Goal: Transaction & Acquisition: Purchase product/service

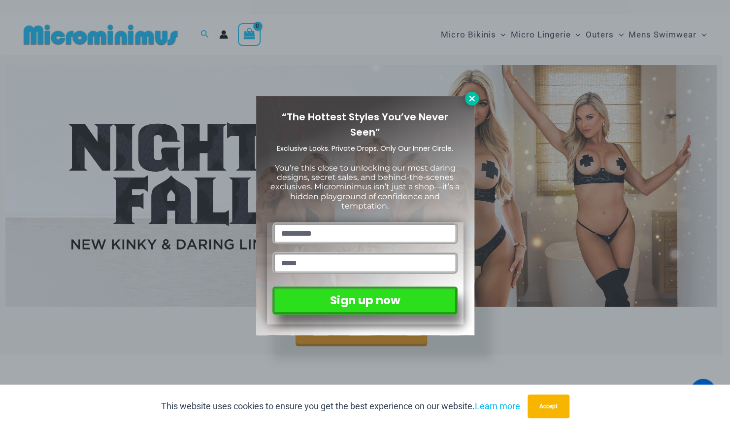
click at [469, 97] on icon at bounding box center [471, 98] width 5 height 5
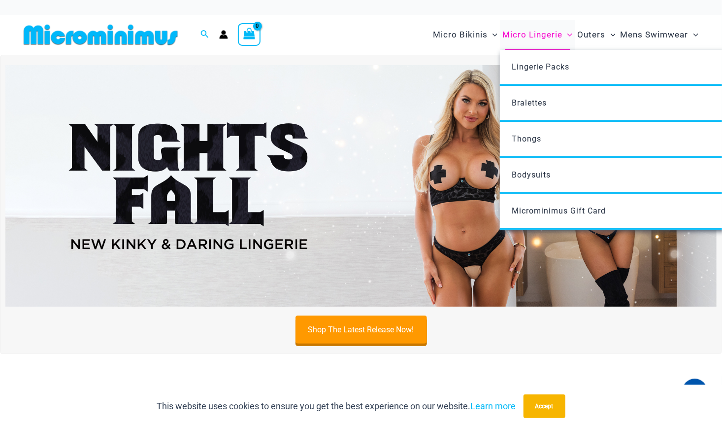
click at [518, 35] on span "Micro Lingerie" at bounding box center [532, 34] width 60 height 25
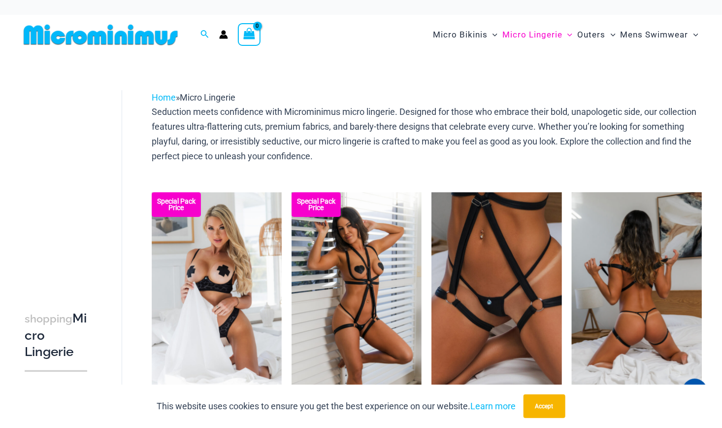
click at [653, 271] on img at bounding box center [637, 289] width 130 height 195
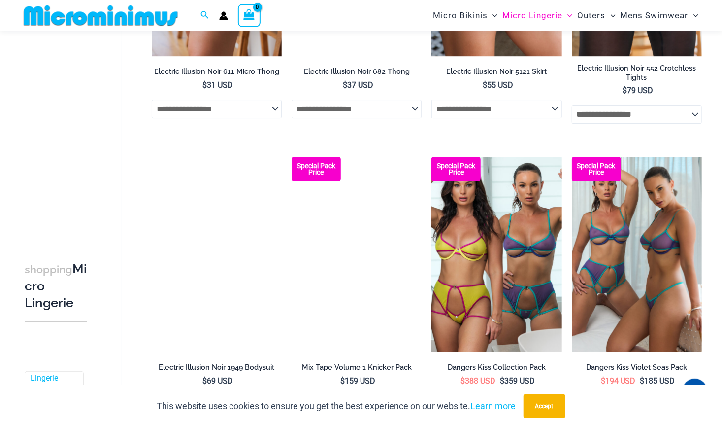
scroll to position [1512, 0]
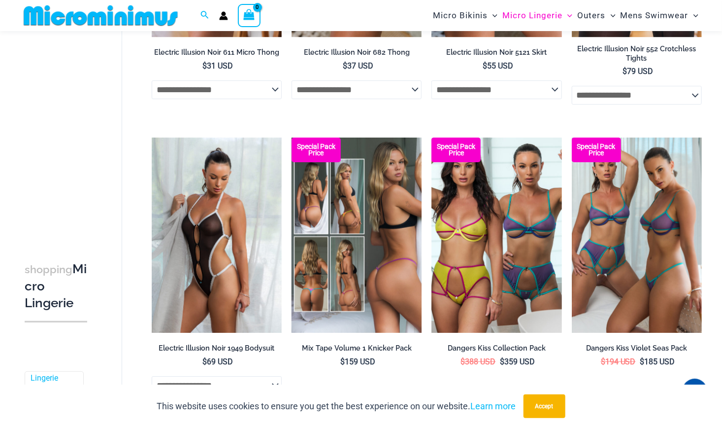
click at [372, 249] on img at bounding box center [357, 234] width 130 height 195
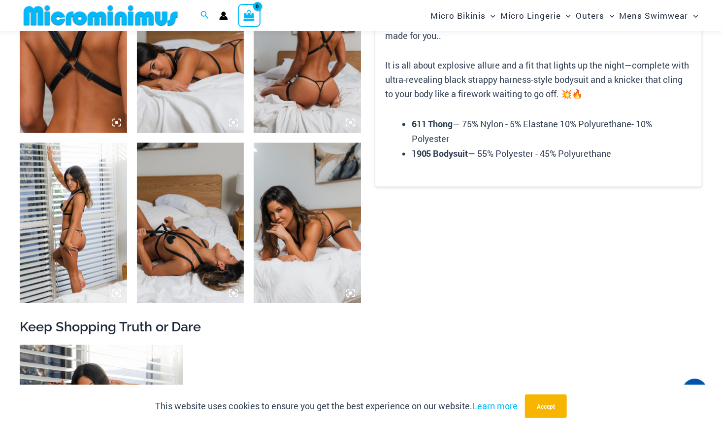
scroll to position [818, 0]
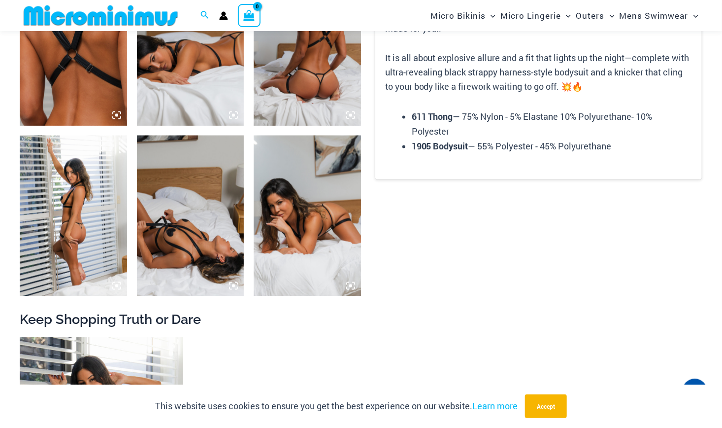
click at [48, 203] on img at bounding box center [73, 215] width 107 height 161
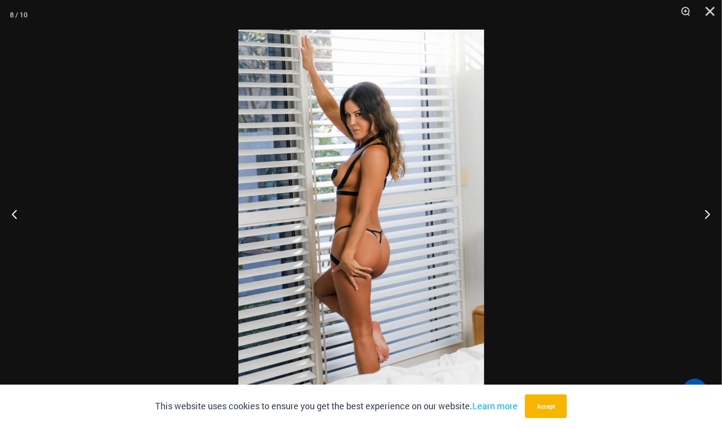
click at [67, 182] on div at bounding box center [361, 214] width 722 height 428
click at [706, 212] on button "Next" at bounding box center [703, 213] width 37 height 49
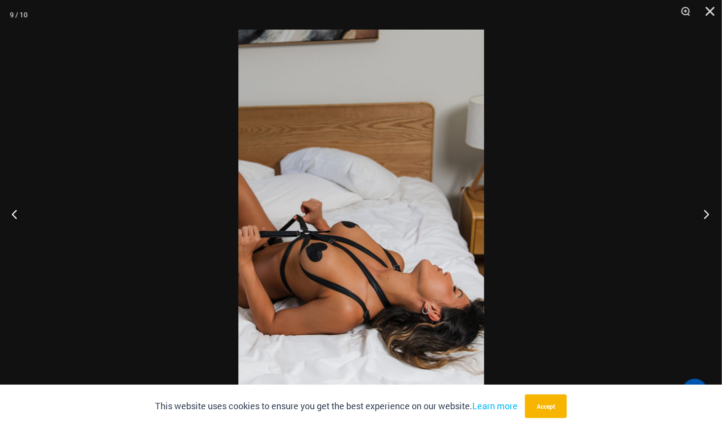
click at [706, 212] on button "Next" at bounding box center [703, 213] width 37 height 49
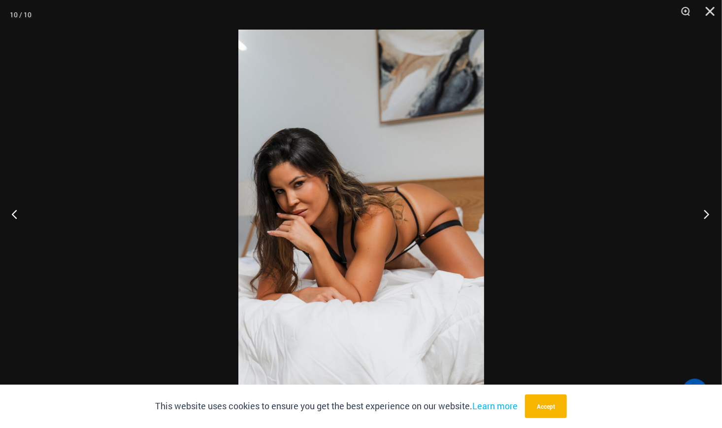
click at [706, 212] on button "Next" at bounding box center [703, 213] width 37 height 49
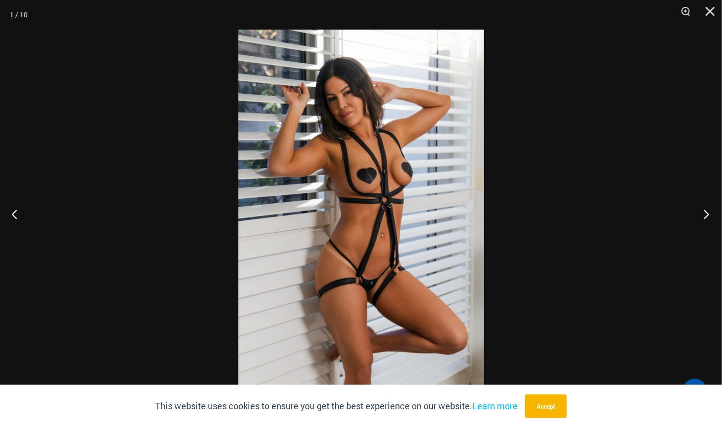
click at [706, 212] on button "Next" at bounding box center [703, 213] width 37 height 49
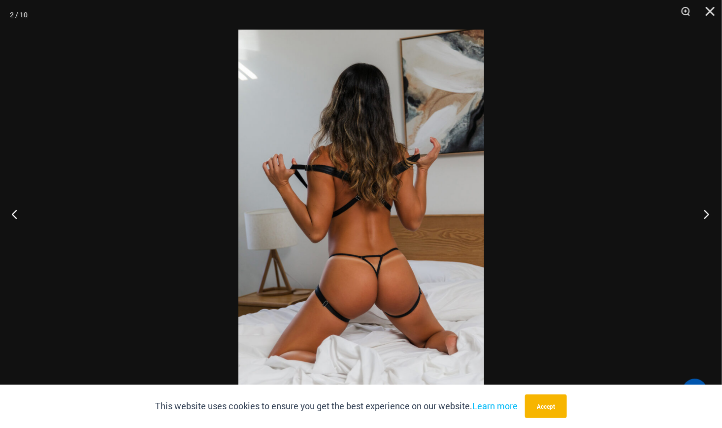
click at [706, 212] on button "Next" at bounding box center [703, 213] width 37 height 49
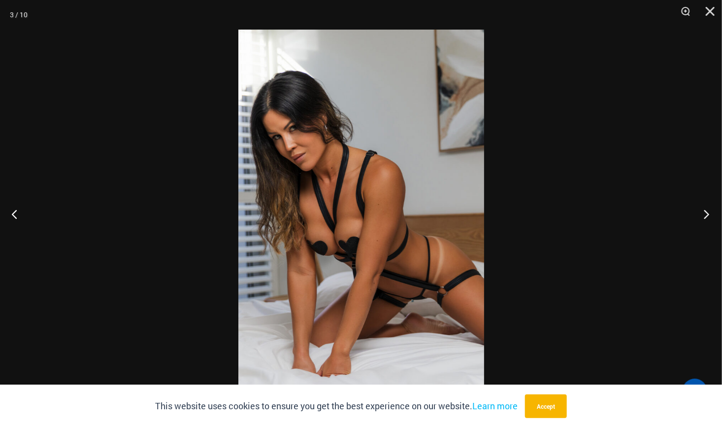
click at [706, 212] on button "Next" at bounding box center [703, 213] width 37 height 49
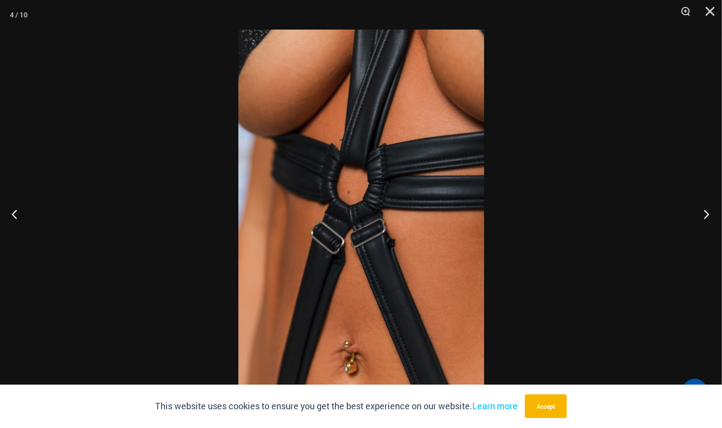
click at [706, 212] on button "Next" at bounding box center [703, 213] width 37 height 49
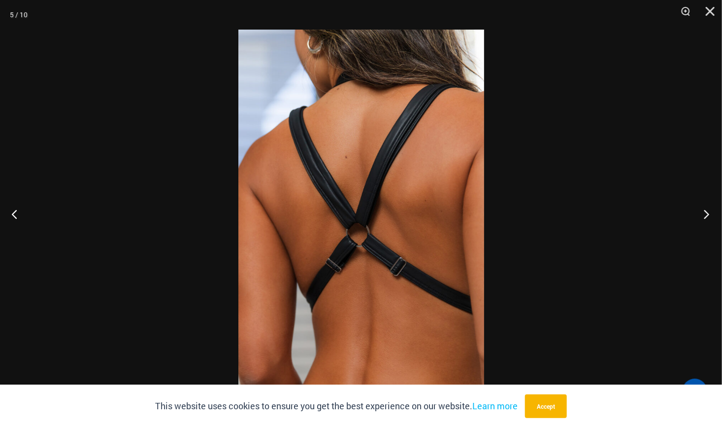
click at [706, 212] on button "Next" at bounding box center [703, 213] width 37 height 49
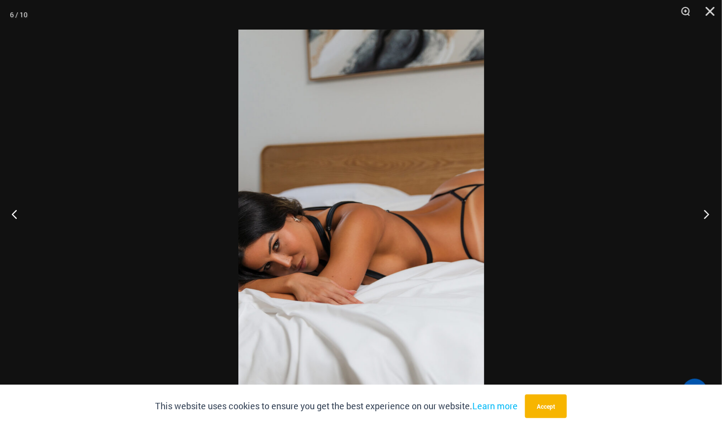
click at [706, 212] on button "Next" at bounding box center [703, 213] width 37 height 49
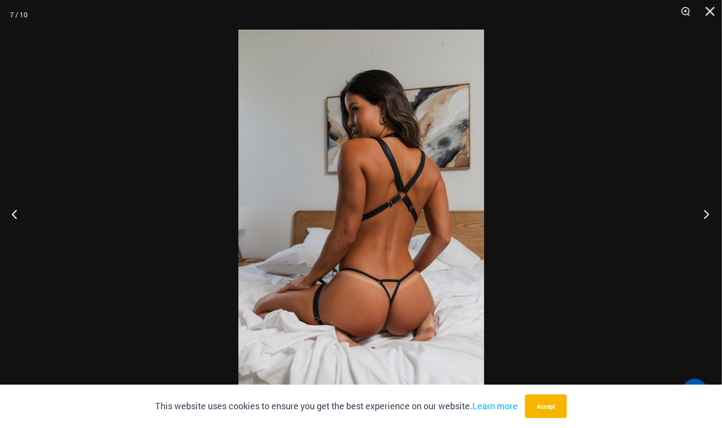
click at [706, 212] on button "Next" at bounding box center [703, 213] width 37 height 49
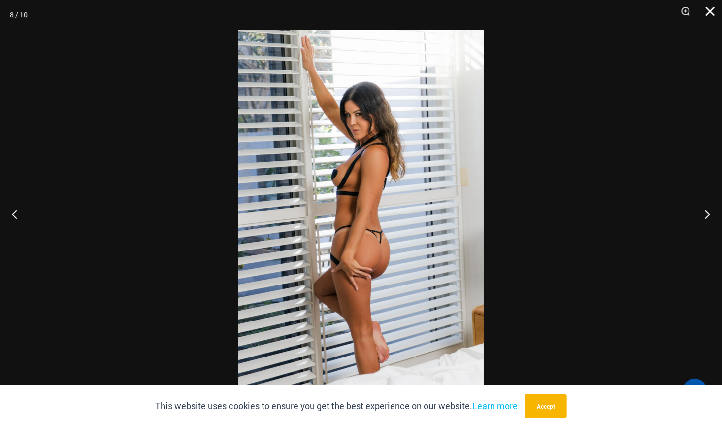
click at [713, 7] on button "Close" at bounding box center [707, 15] width 25 height 30
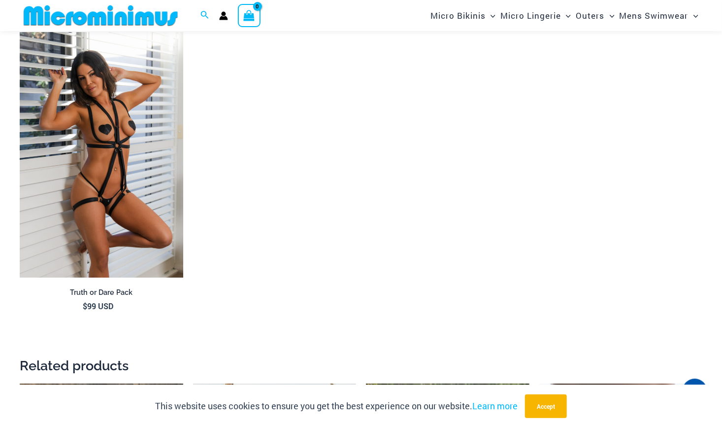
scroll to position [1137, 0]
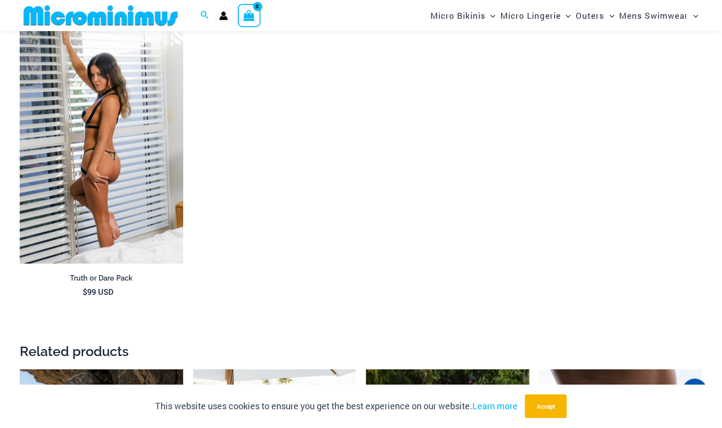
click at [40, 103] on img at bounding box center [102, 140] width 164 height 245
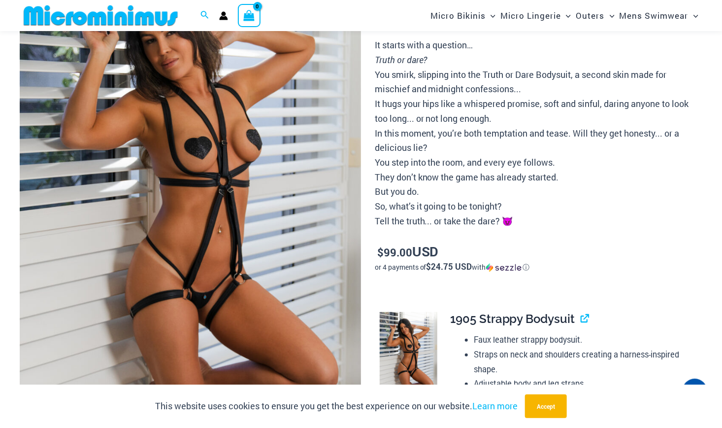
scroll to position [132, 0]
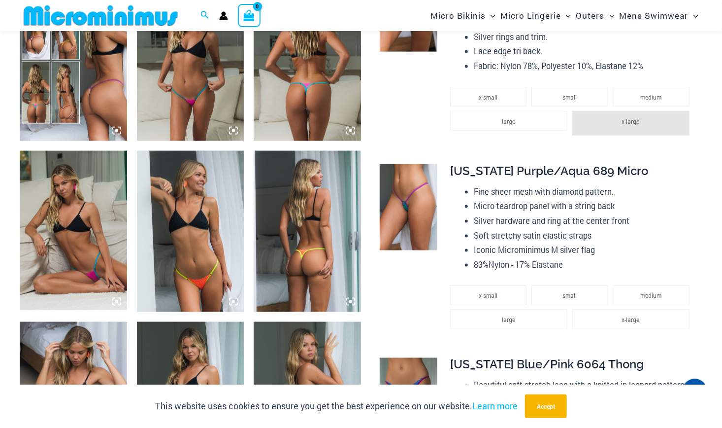
scroll to position [635, 0]
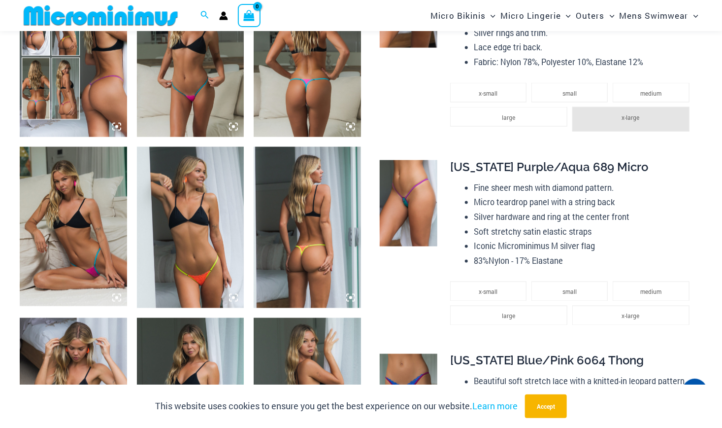
click at [226, 107] on img at bounding box center [190, 56] width 107 height 161
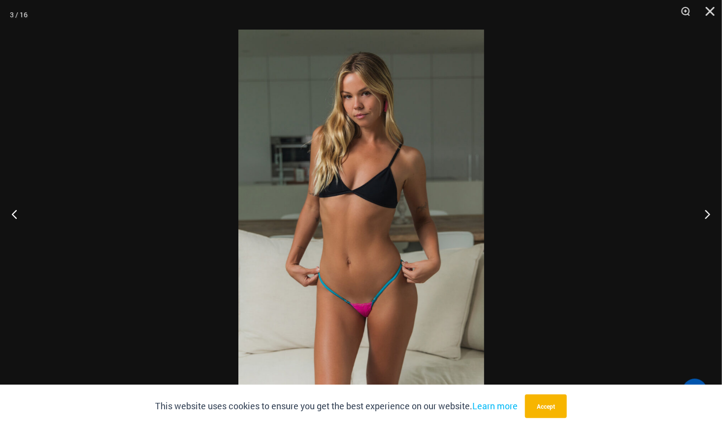
scroll to position [829, 0]
click at [706, 211] on button "Next" at bounding box center [703, 213] width 37 height 49
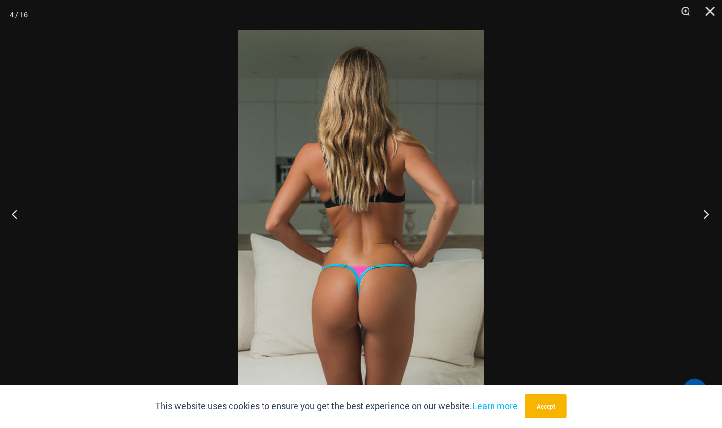
click at [706, 211] on button "Next" at bounding box center [703, 213] width 37 height 49
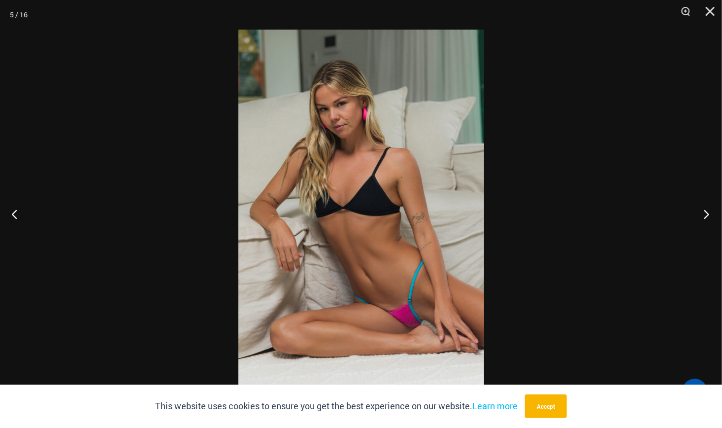
click at [706, 211] on button "Next" at bounding box center [703, 213] width 37 height 49
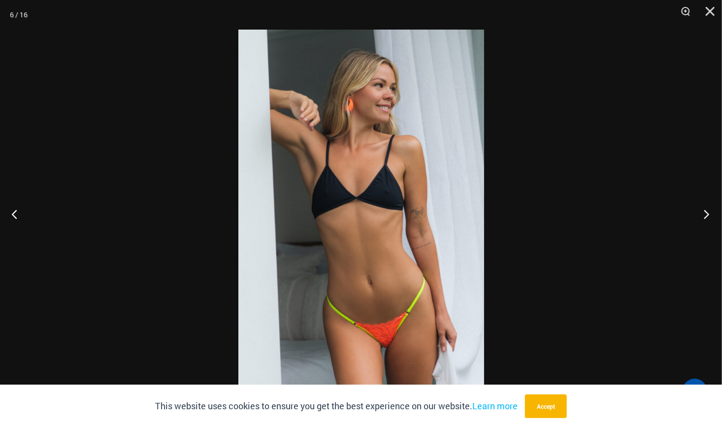
click at [706, 211] on button "Next" at bounding box center [703, 213] width 37 height 49
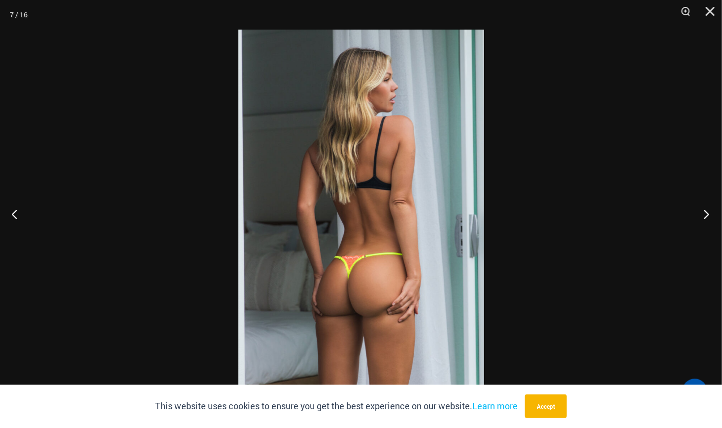
click at [706, 211] on button "Next" at bounding box center [703, 213] width 37 height 49
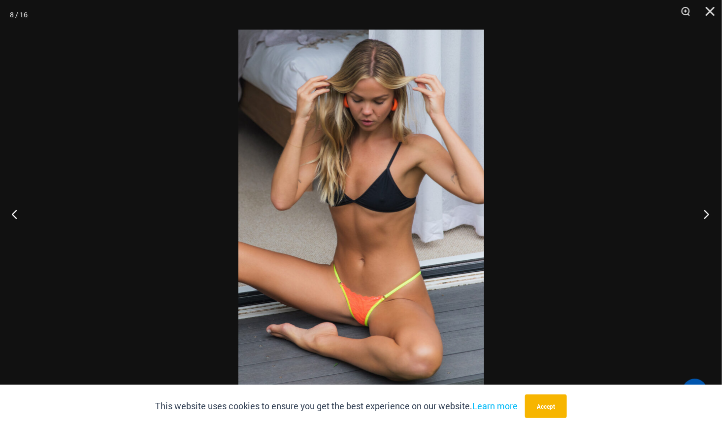
click at [706, 211] on button "Next" at bounding box center [703, 213] width 37 height 49
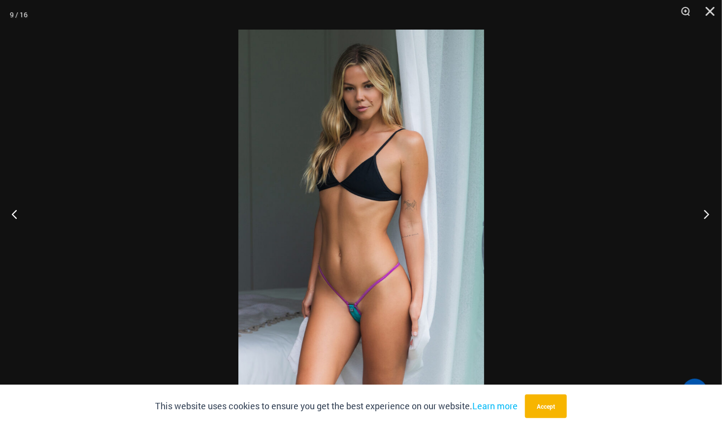
click at [706, 211] on button "Next" at bounding box center [703, 213] width 37 height 49
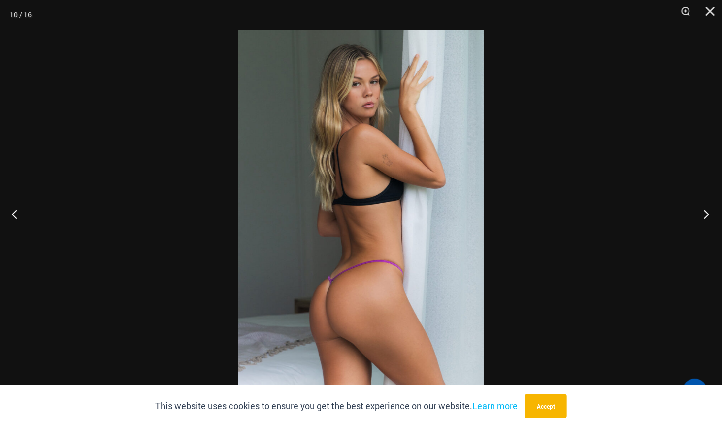
click at [706, 211] on button "Next" at bounding box center [703, 213] width 37 height 49
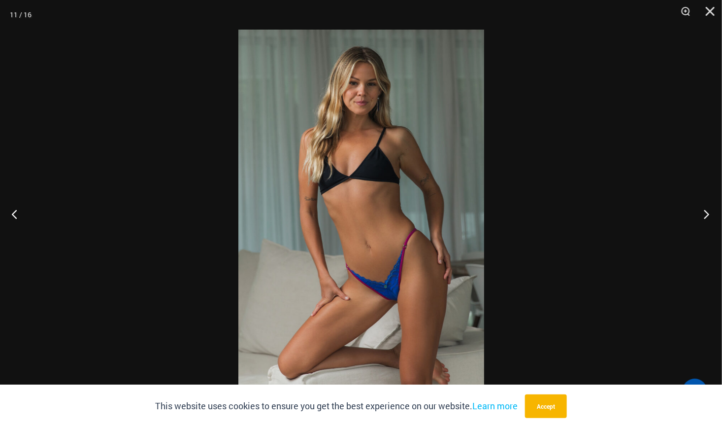
click at [706, 211] on button "Next" at bounding box center [703, 213] width 37 height 49
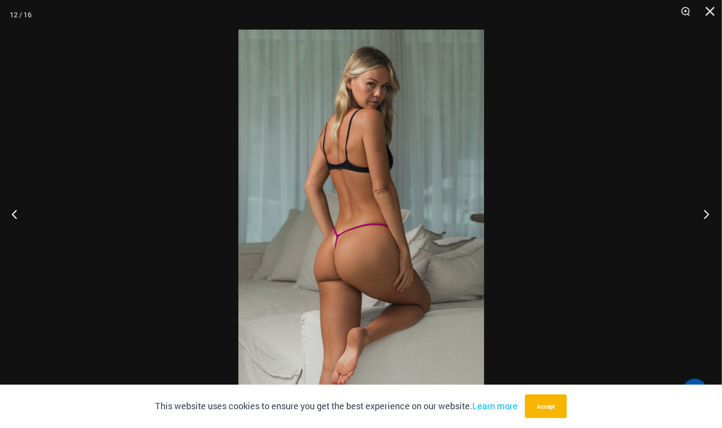
click at [706, 211] on button "Next" at bounding box center [703, 213] width 37 height 49
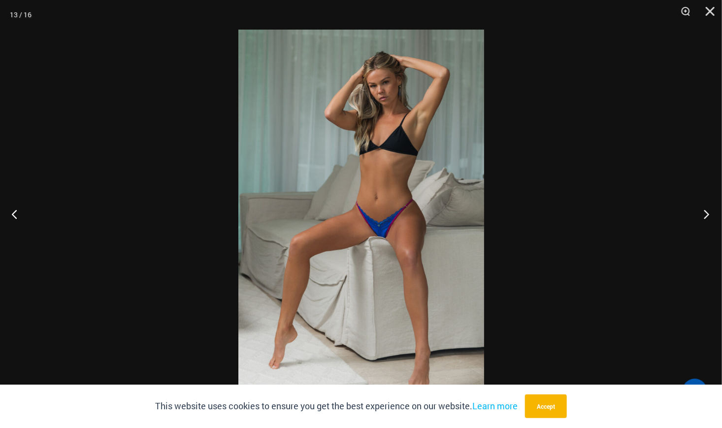
click at [706, 211] on button "Next" at bounding box center [703, 213] width 37 height 49
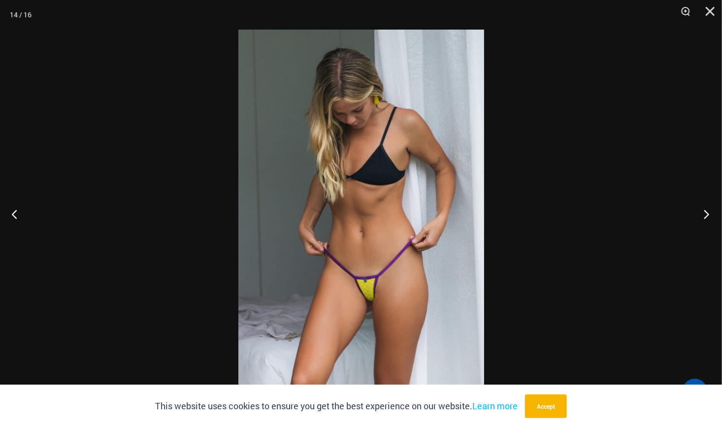
click at [706, 211] on button "Next" at bounding box center [703, 213] width 37 height 49
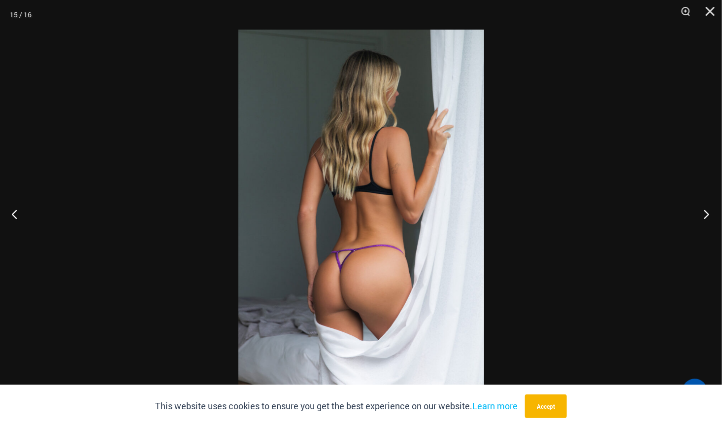
click at [706, 211] on button "Next" at bounding box center [703, 213] width 37 height 49
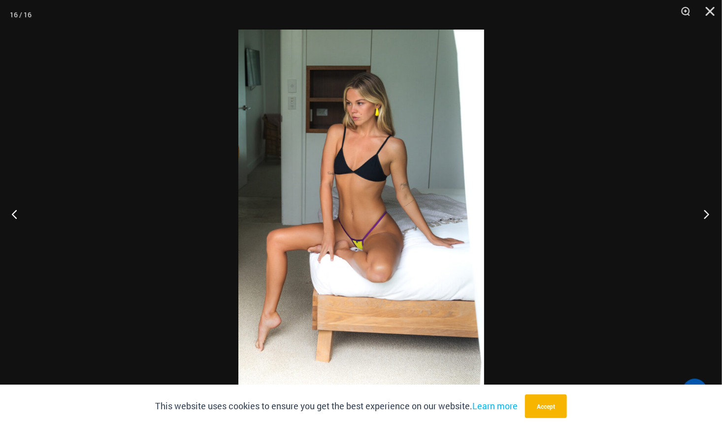
click at [706, 211] on button "Next" at bounding box center [703, 213] width 37 height 49
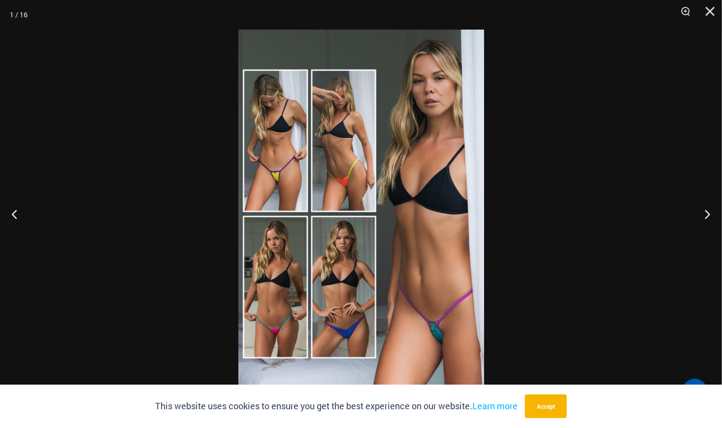
click at [292, 157] on img at bounding box center [361, 214] width 246 height 368
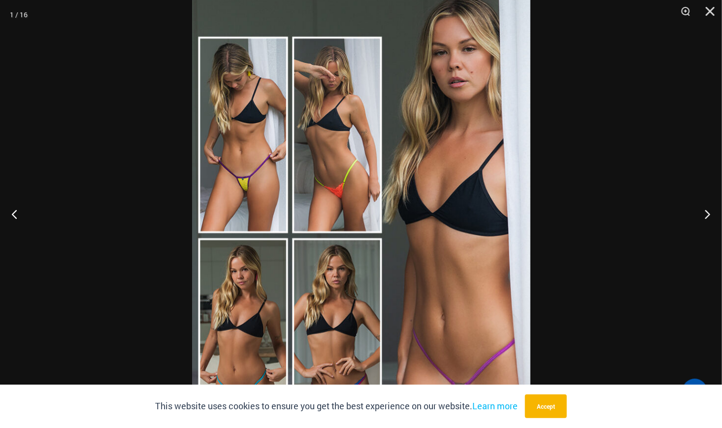
click at [243, 164] on img at bounding box center [361, 235] width 338 height 507
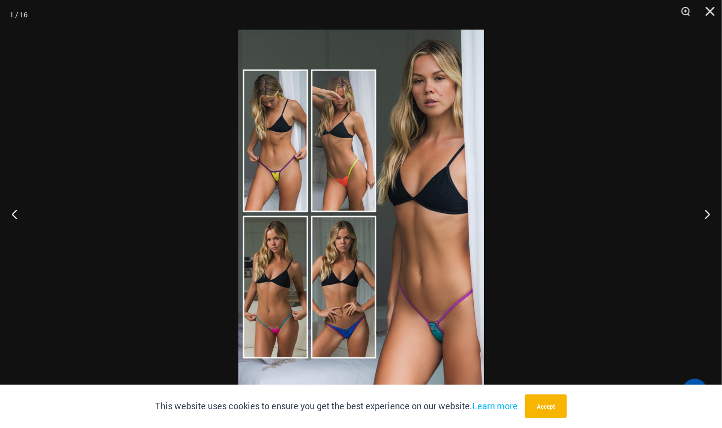
click at [243, 164] on img at bounding box center [361, 214] width 246 height 368
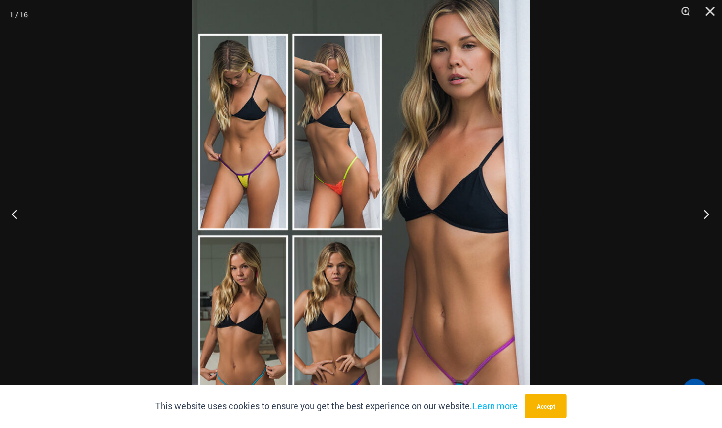
click at [710, 215] on button "Next" at bounding box center [703, 213] width 37 height 49
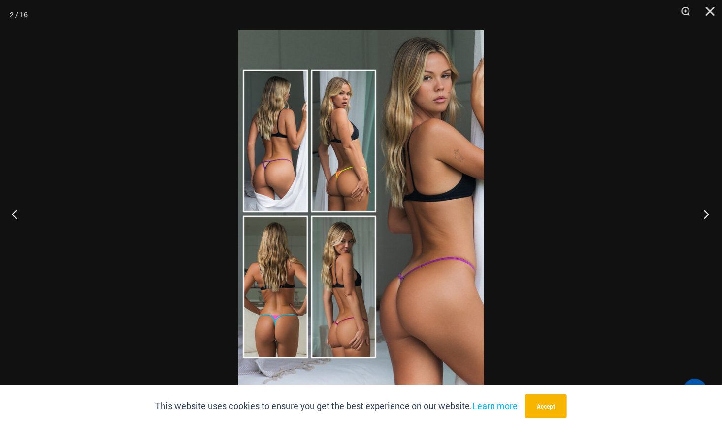
click at [710, 215] on button "Next" at bounding box center [703, 213] width 37 height 49
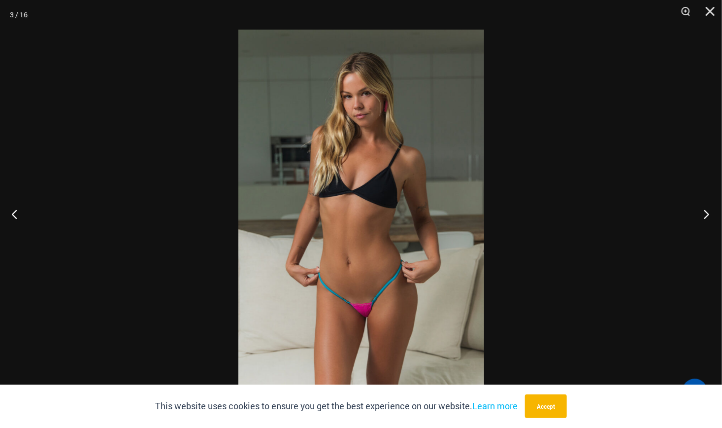
click at [710, 215] on button "Next" at bounding box center [703, 213] width 37 height 49
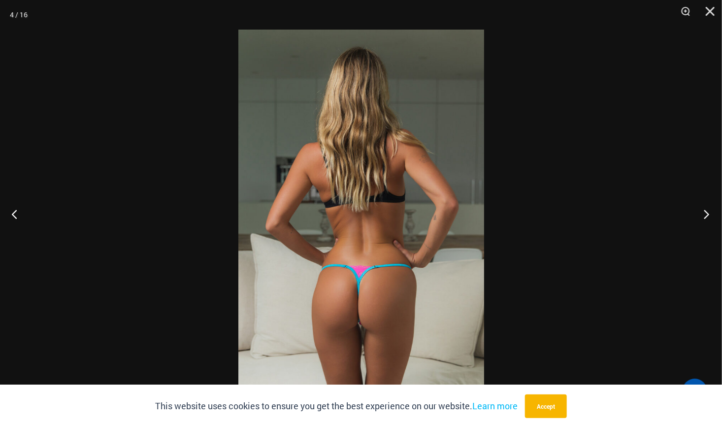
click at [710, 215] on button "Next" at bounding box center [703, 213] width 37 height 49
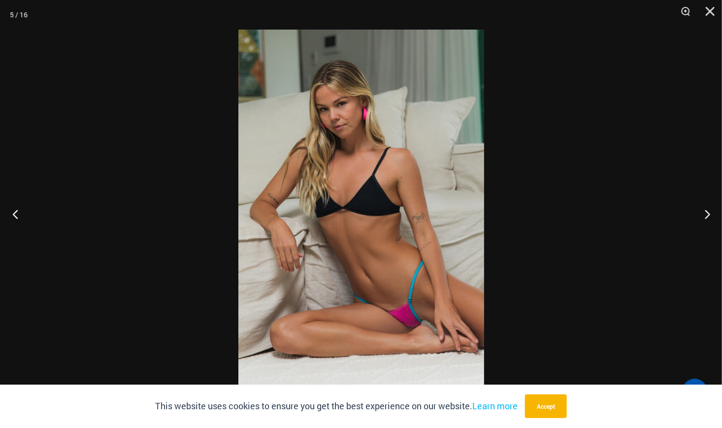
click at [16, 215] on button "Previous" at bounding box center [18, 213] width 37 height 49
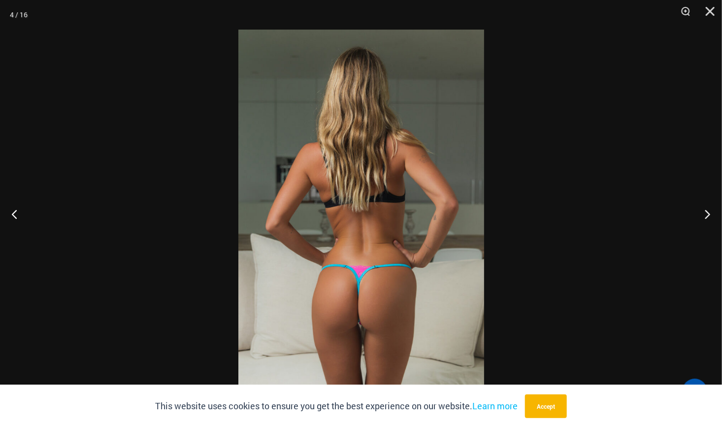
click at [369, 315] on img at bounding box center [361, 214] width 246 height 368
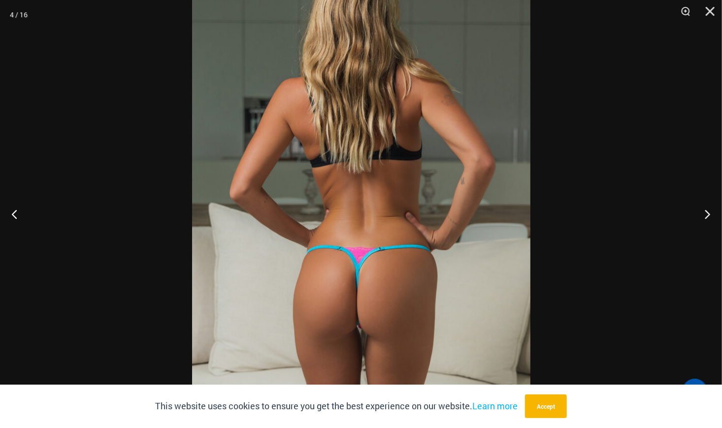
click at [369, 315] on img at bounding box center [361, 175] width 338 height 507
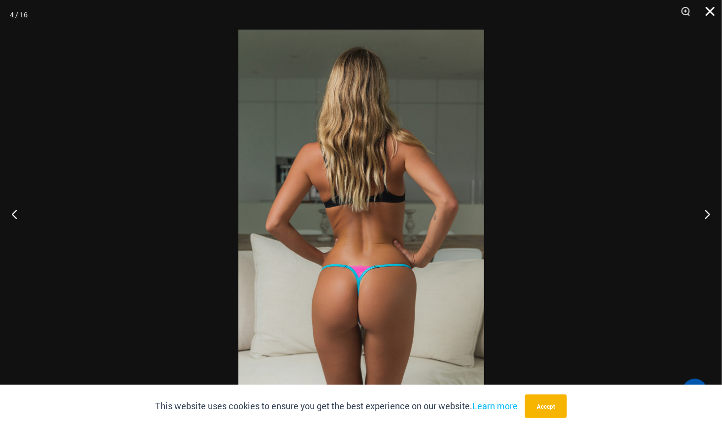
click at [710, 11] on button "Close" at bounding box center [707, 15] width 25 height 30
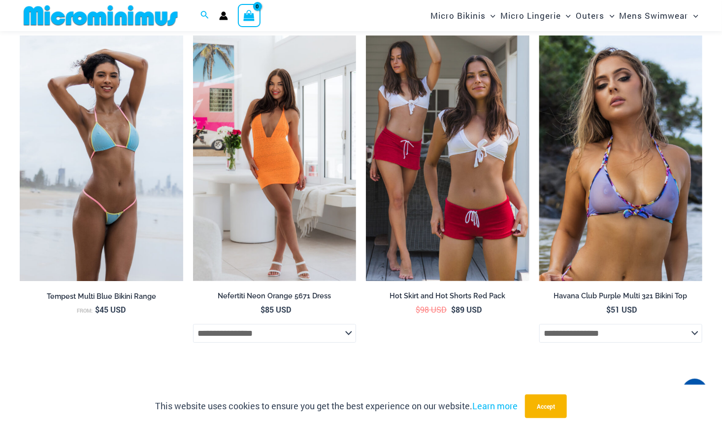
scroll to position [3349, 0]
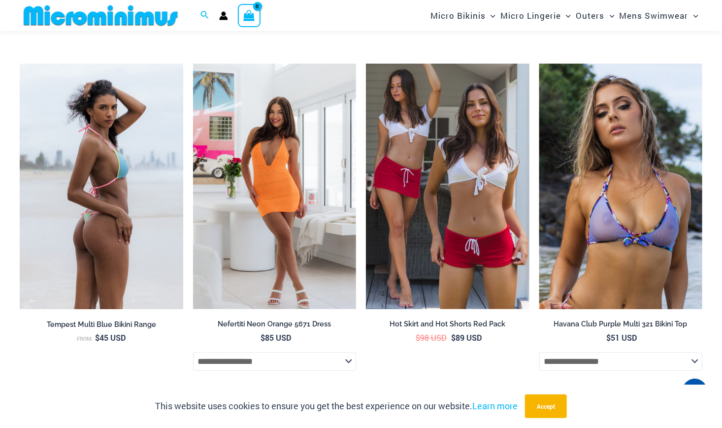
click at [131, 210] on img at bounding box center [102, 186] width 164 height 245
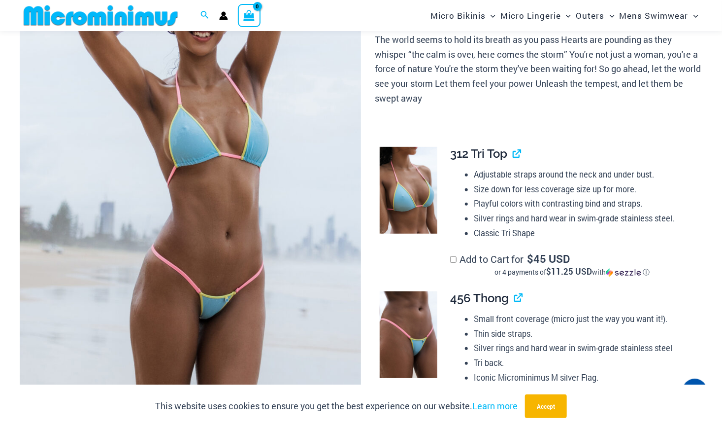
scroll to position [158, 0]
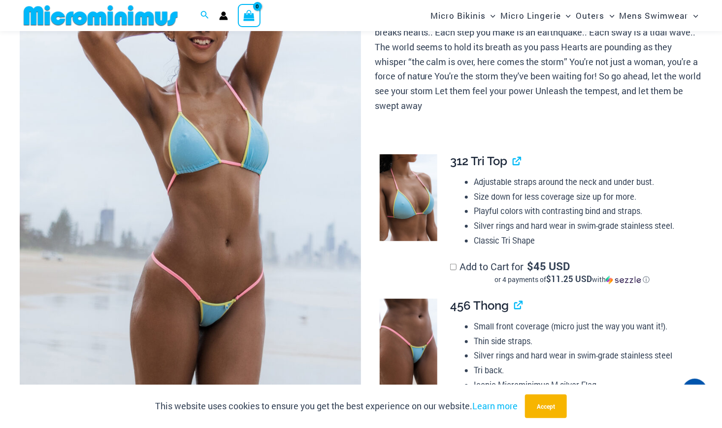
click at [204, 264] on img at bounding box center [190, 188] width 341 height 512
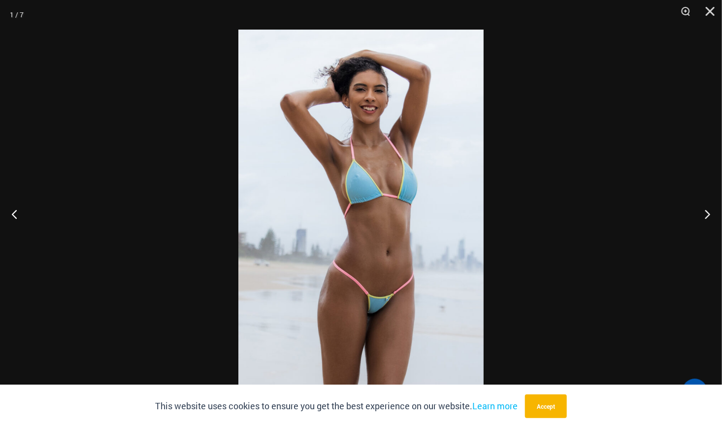
click at [350, 323] on img at bounding box center [360, 214] width 245 height 368
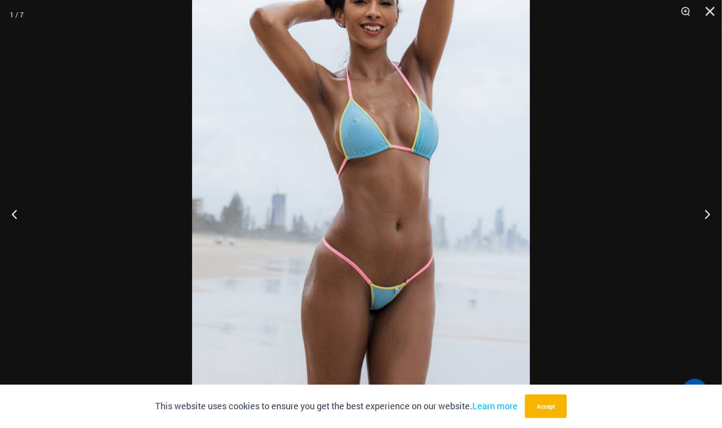
click at [359, 323] on img at bounding box center [361, 172] width 338 height 507
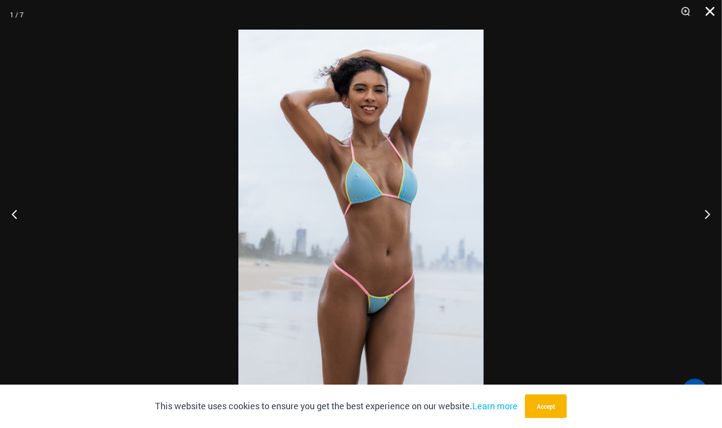
click at [710, 15] on button "Close" at bounding box center [707, 15] width 25 height 30
